Goal: Task Accomplishment & Management: Manage account settings

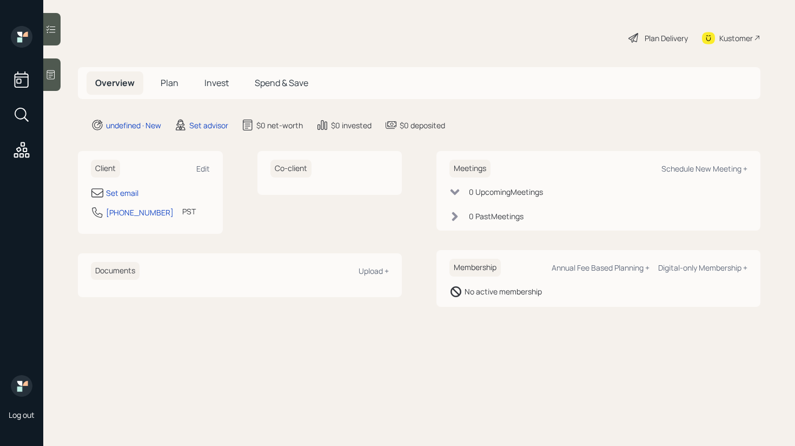
click at [208, 163] on div "Client Edit" at bounding box center [150, 169] width 119 height 18
click at [204, 167] on div "Edit" at bounding box center [203, 168] width 14 height 10
select select "America/Los_Angeles"
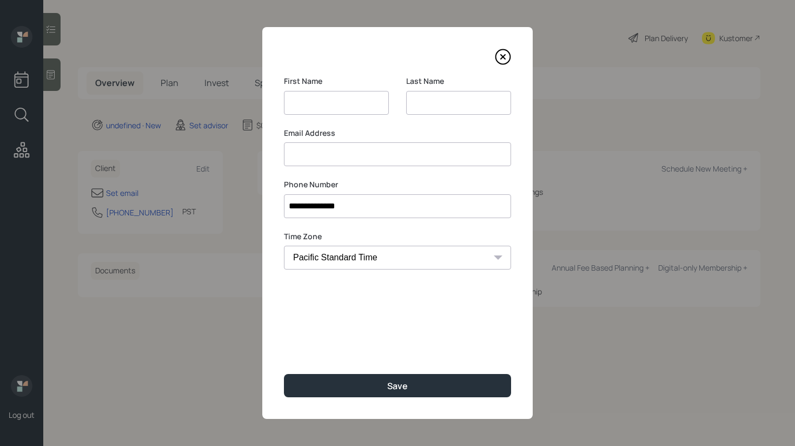
click at [326, 142] on div "Email Address" at bounding box center [397, 147] width 227 height 39
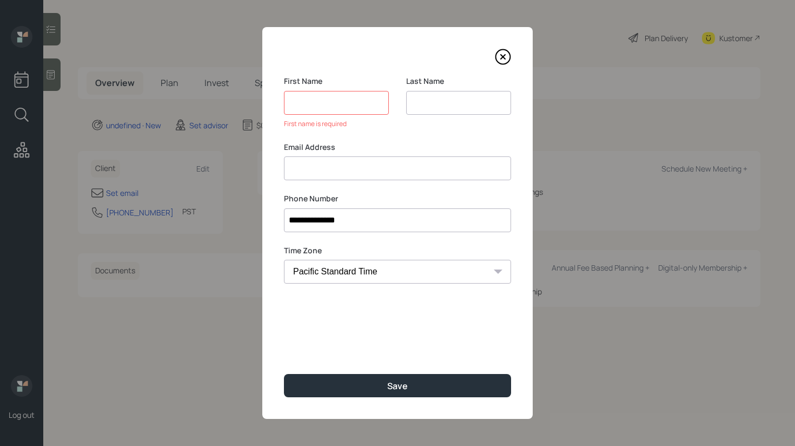
click at [324, 166] on input at bounding box center [397, 168] width 227 height 24
paste input "[PERSON_NAME] [EMAIL_ADDRESS][DOMAIN_NAME]"
drag, startPoint x: 344, startPoint y: 171, endPoint x: 259, endPoint y: 170, distance: 85.4
click at [259, 170] on div "**********" at bounding box center [397, 223] width 795 height 446
type input "[EMAIL_ADDRESS][DOMAIN_NAME]"
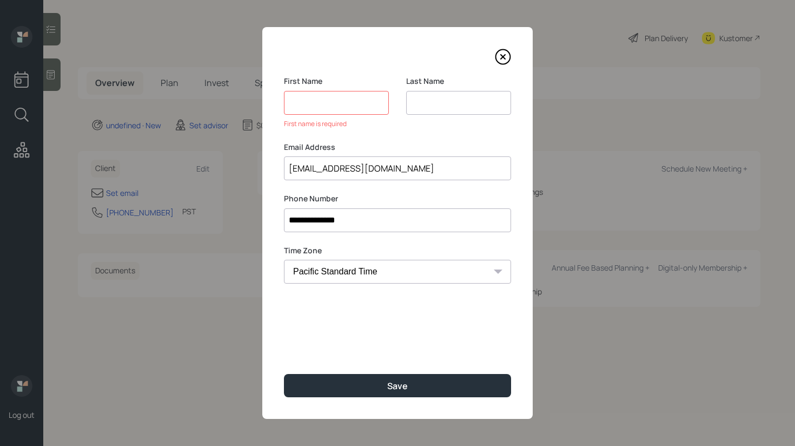
click at [328, 108] on input at bounding box center [336, 103] width 105 height 24
paste input "[PERSON_NAME]"
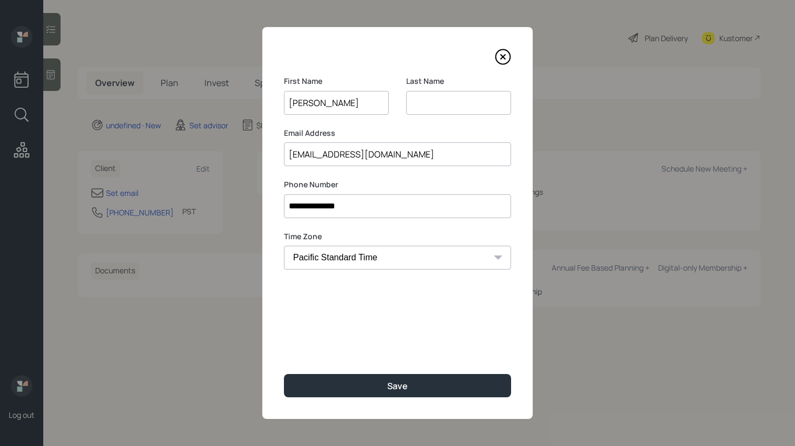
click at [327, 104] on input "[PERSON_NAME]" at bounding box center [336, 103] width 105 height 24
type input "[PERSON_NAME]"
click at [421, 95] on input at bounding box center [458, 103] width 105 height 24
paste input "[PERSON_NAME]"
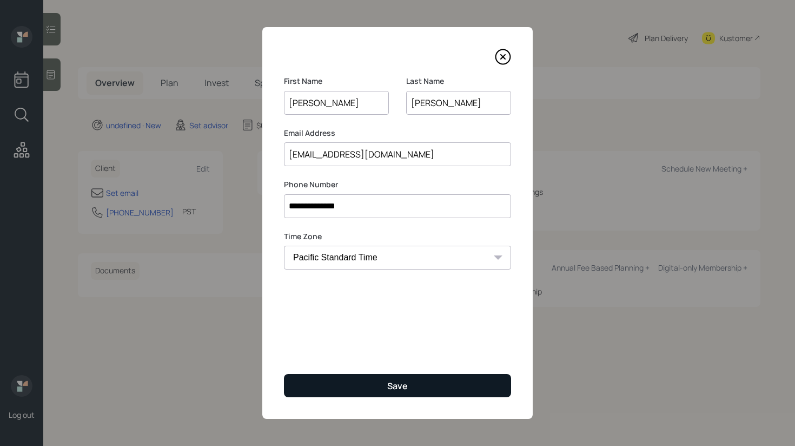
type input "[PERSON_NAME]"
click at [354, 394] on button "Save" at bounding box center [397, 385] width 227 height 23
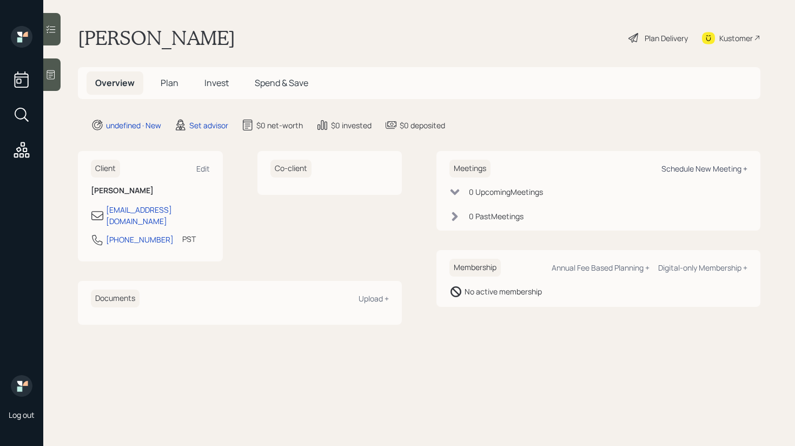
click at [716, 169] on div "Schedule New Meeting +" at bounding box center [704, 168] width 86 height 10
select select "round-[PERSON_NAME]"
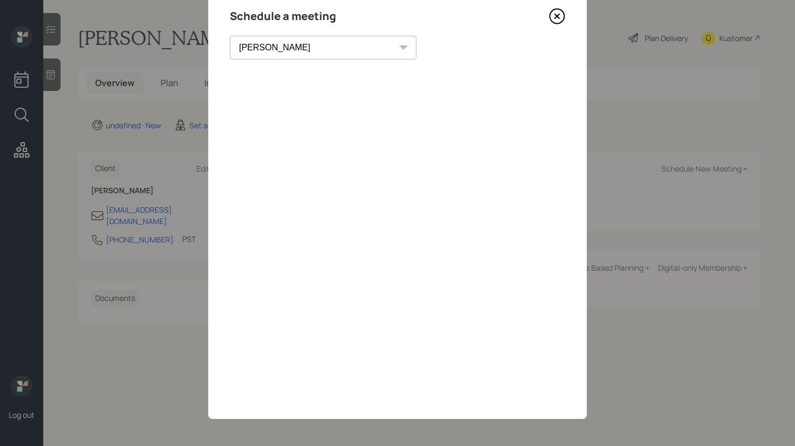
scroll to position [31, 0]
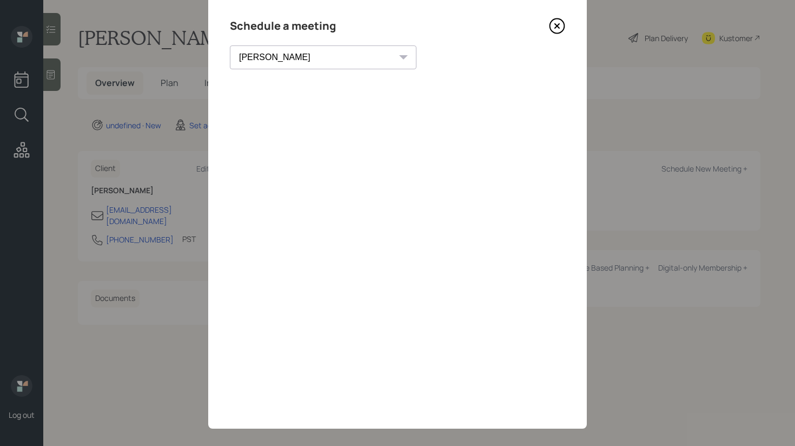
click at [555, 29] on icon at bounding box center [557, 26] width 16 height 16
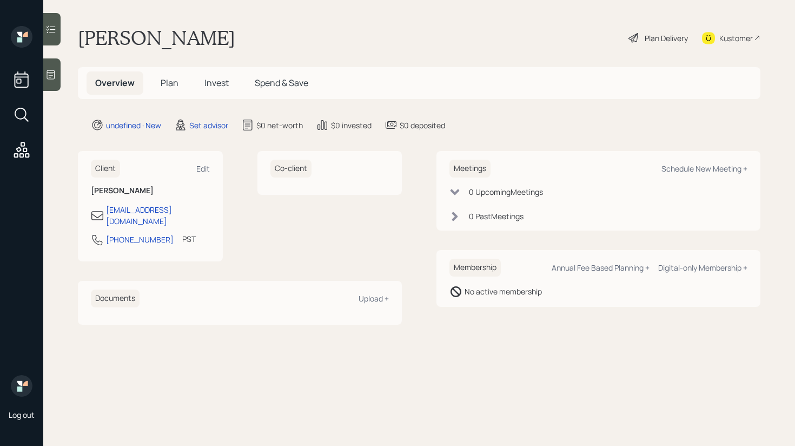
click at [55, 82] on div at bounding box center [51, 74] width 17 height 32
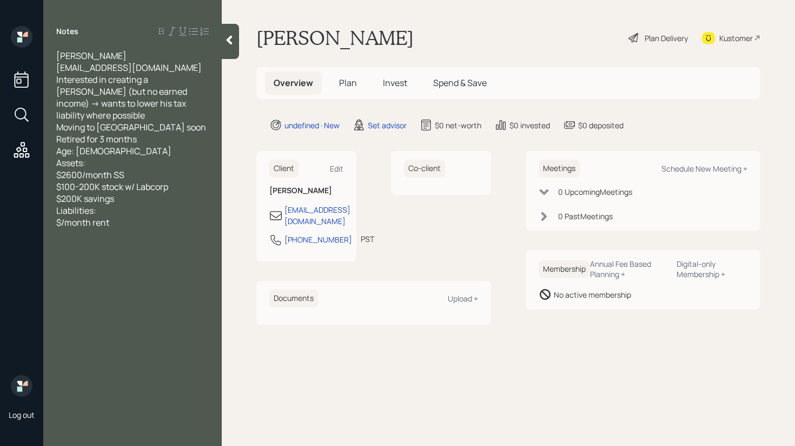
click at [235, 50] on div at bounding box center [230, 41] width 17 height 35
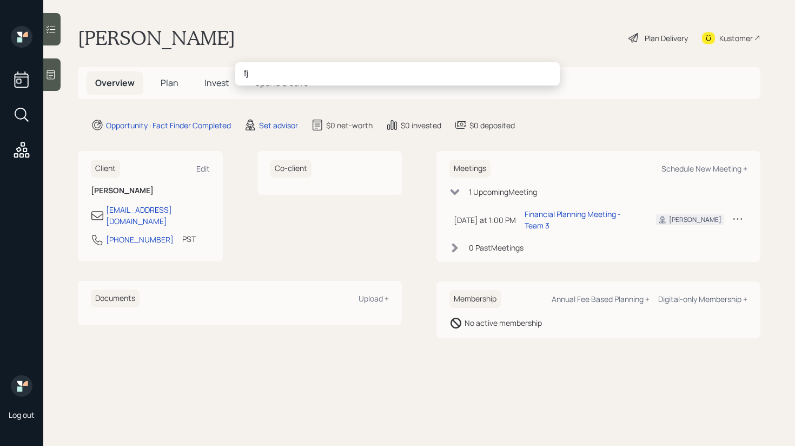
type input "f"
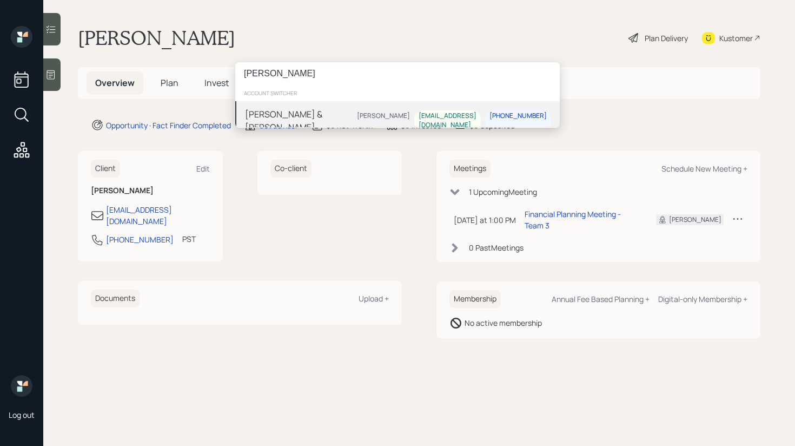
type input "john blaise"
click at [357, 112] on div "John & Katie Blaise Michael Russo jmblaise4@gmail.com 304-830-1398" at bounding box center [397, 120] width 324 height 39
